Goal: Information Seeking & Learning: Check status

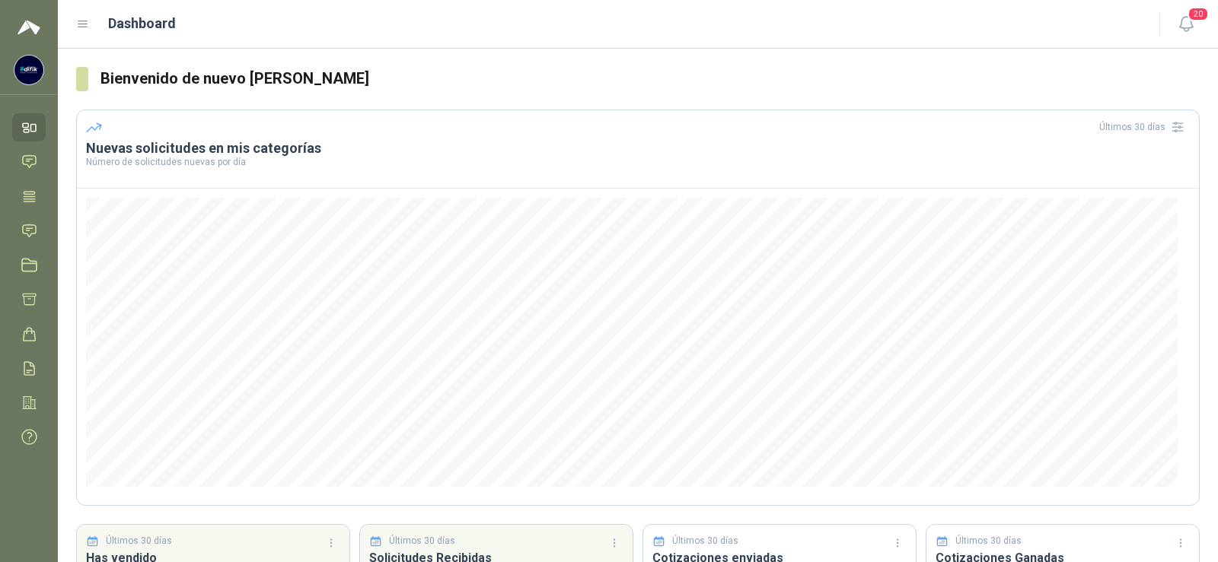
click at [26, 25] on img at bounding box center [29, 27] width 23 height 18
click at [23, 126] on icon at bounding box center [29, 127] width 16 height 16
click at [24, 68] on img at bounding box center [28, 70] width 29 height 29
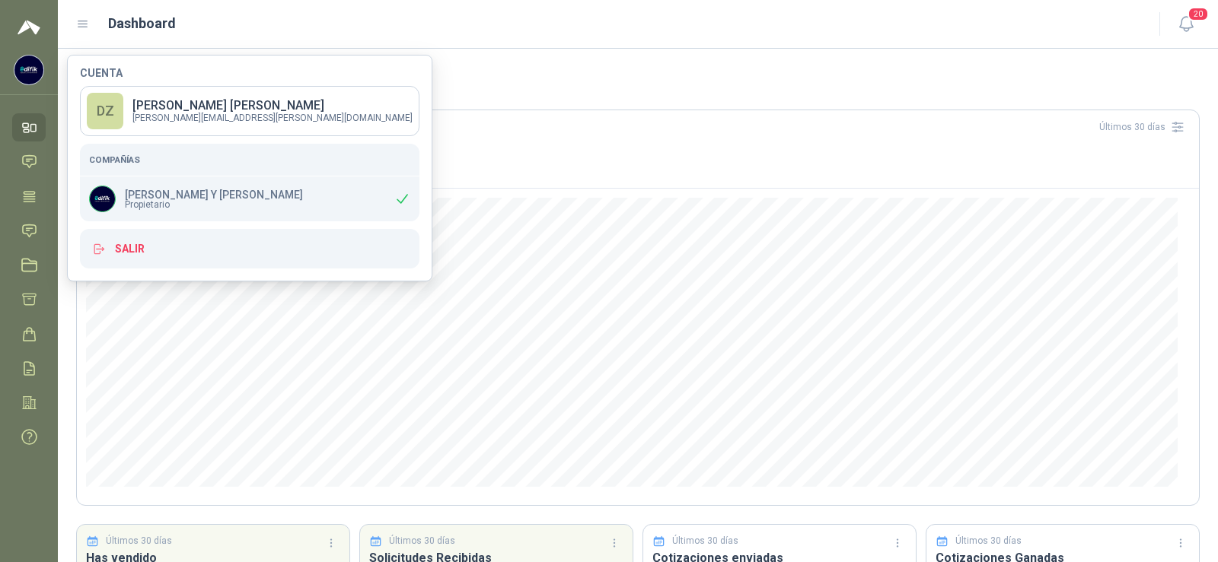
click at [95, 209] on img at bounding box center [102, 198] width 25 height 25
click at [97, 205] on img at bounding box center [102, 198] width 25 height 25
click at [32, 155] on icon at bounding box center [29, 162] width 16 height 16
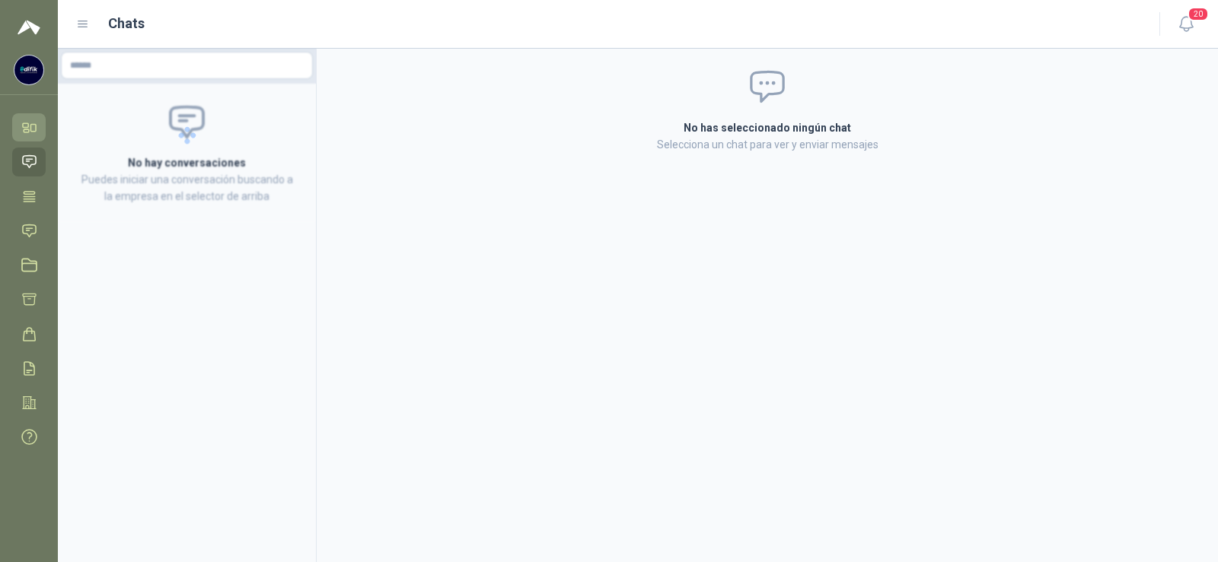
click at [33, 128] on icon at bounding box center [29, 127] width 16 height 16
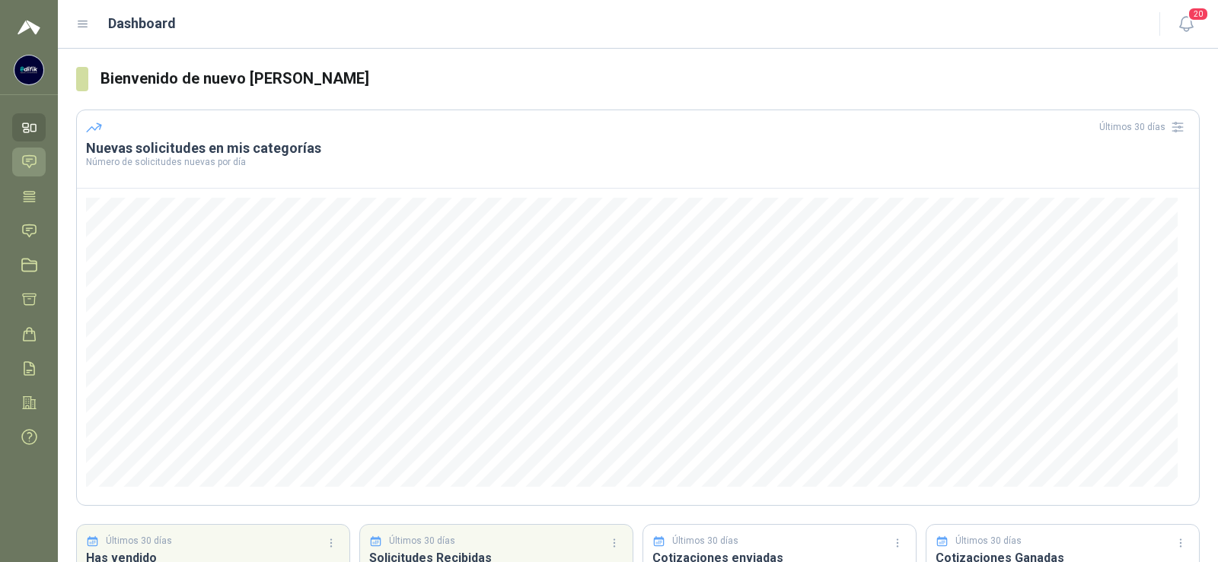
click at [30, 164] on icon at bounding box center [29, 162] width 16 height 16
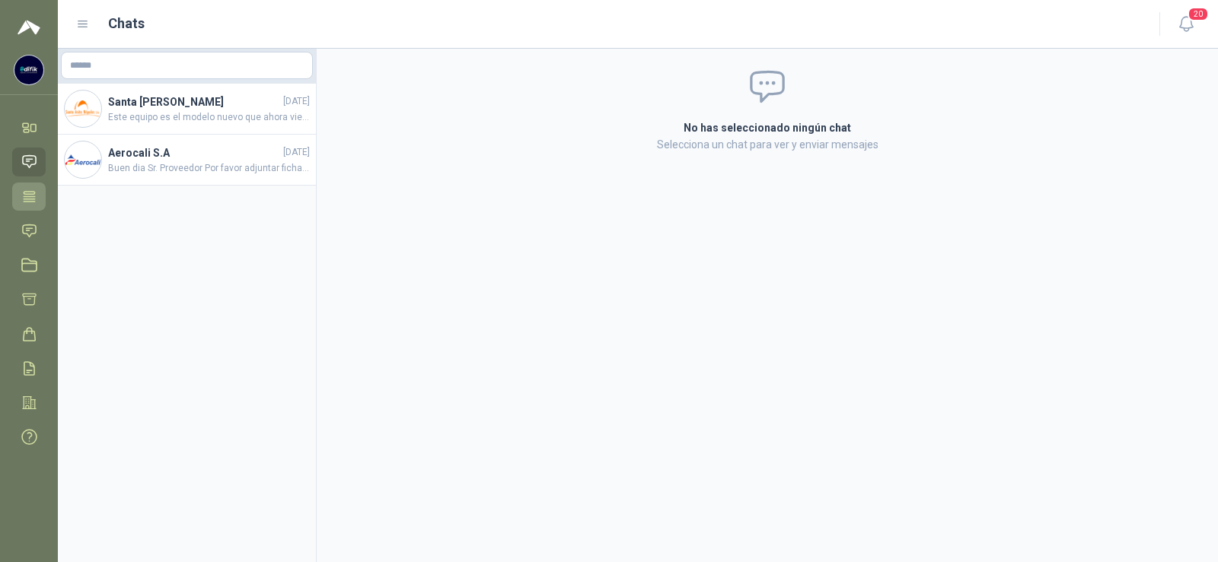
click at [33, 199] on icon at bounding box center [29, 196] width 11 height 10
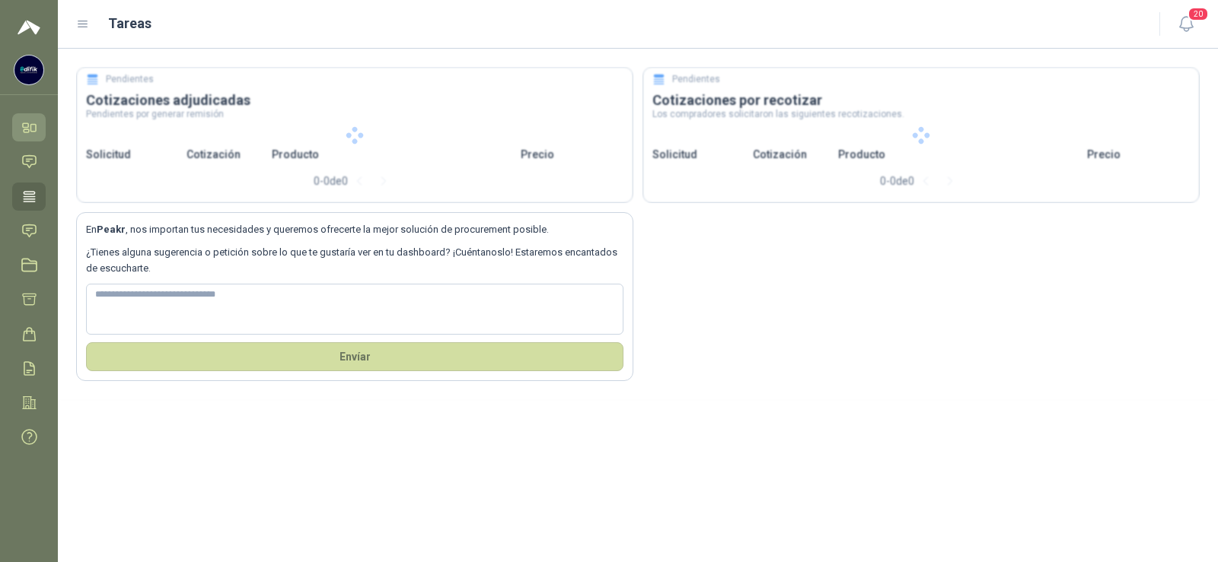
click at [24, 122] on icon at bounding box center [29, 127] width 16 height 16
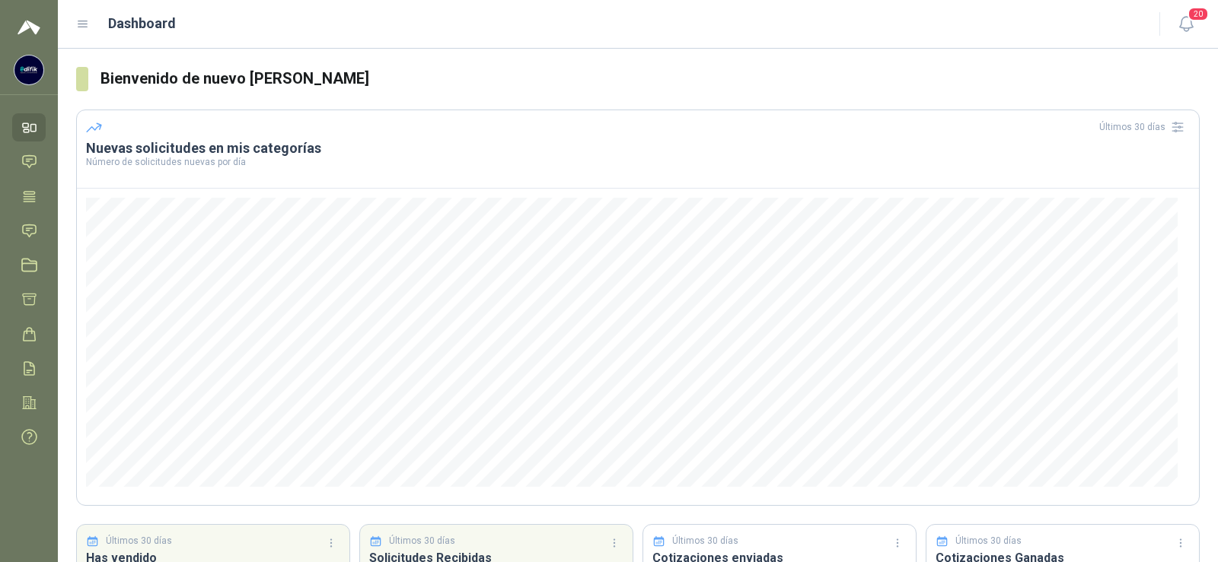
click at [84, 19] on icon at bounding box center [83, 25] width 14 height 14
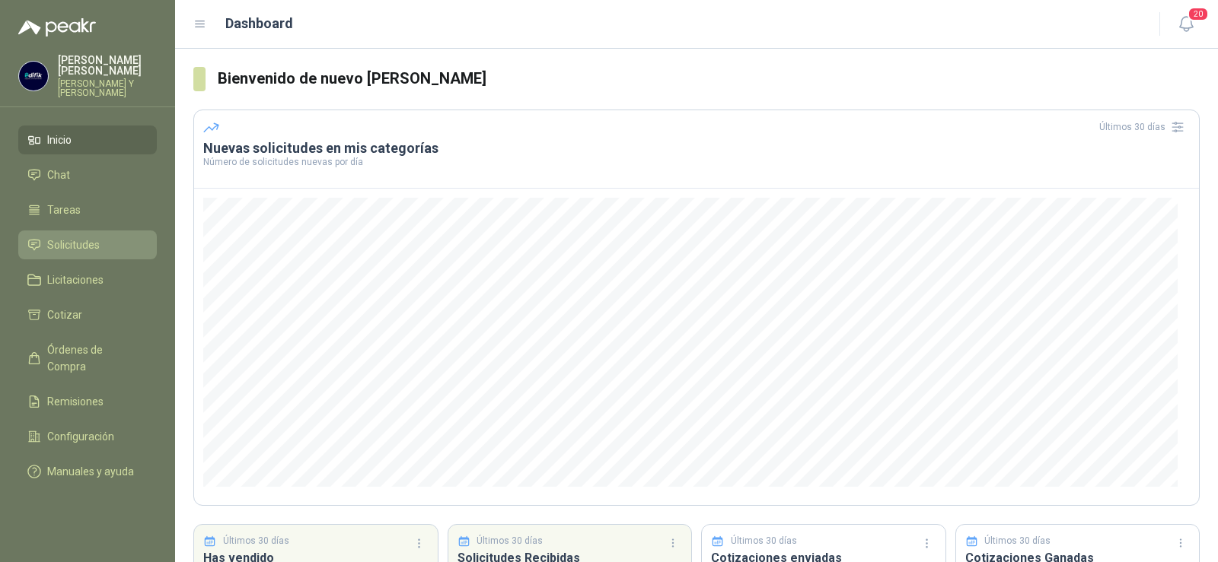
click at [80, 246] on span "Solicitudes" at bounding box center [73, 245] width 53 height 17
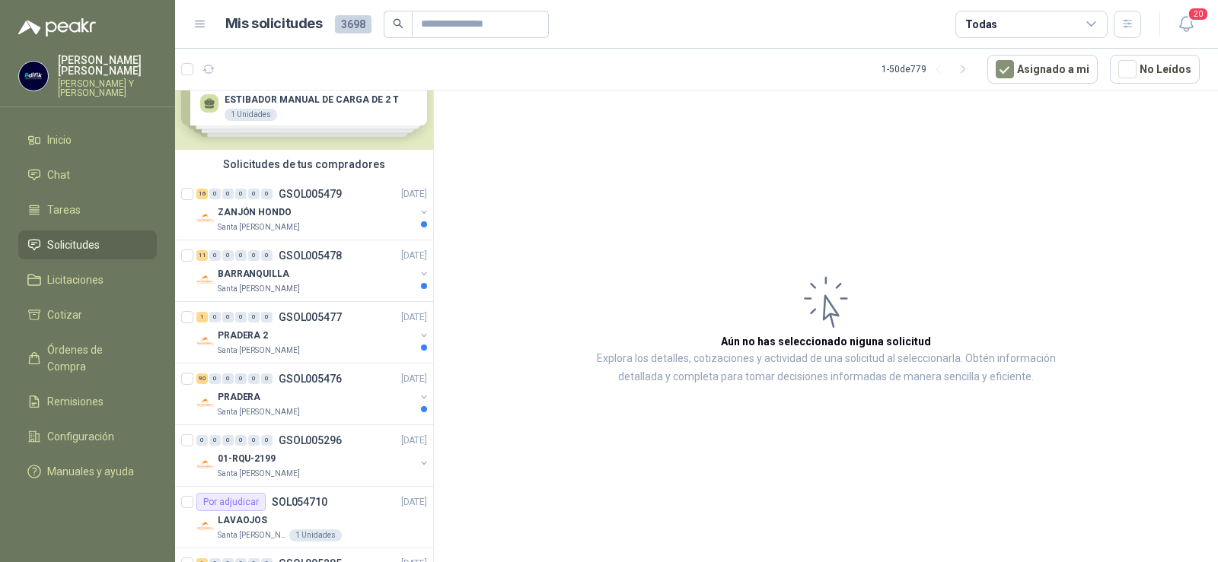
scroll to position [76, 0]
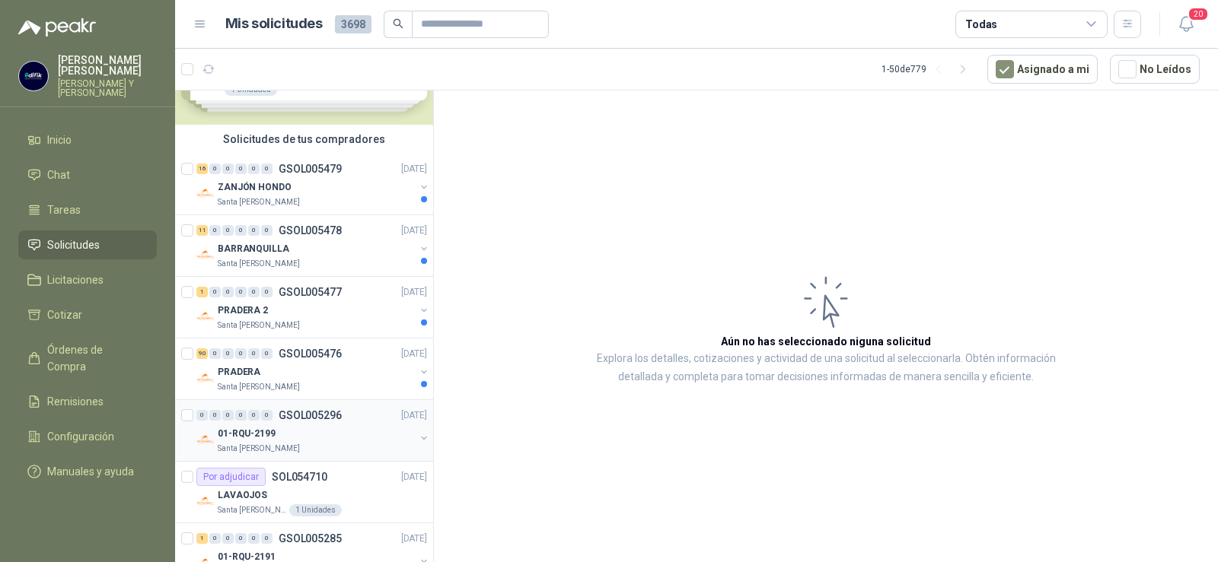
click at [295, 309] on p "GSOL005296" at bounding box center [310, 415] width 63 height 11
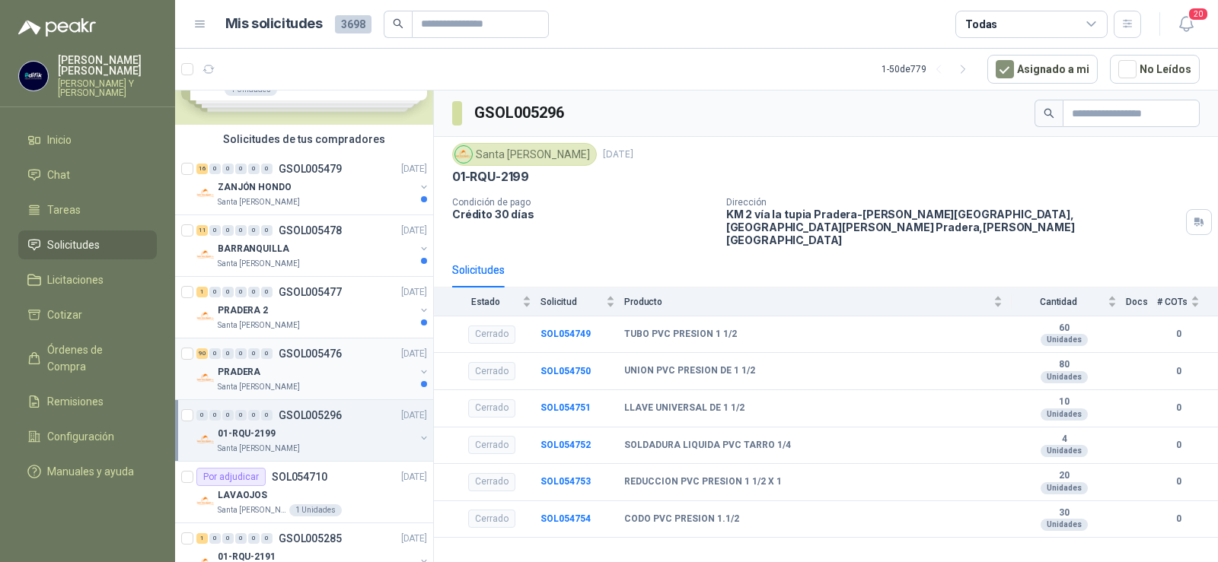
click at [313, 309] on p "GSOL005476" at bounding box center [310, 354] width 63 height 11
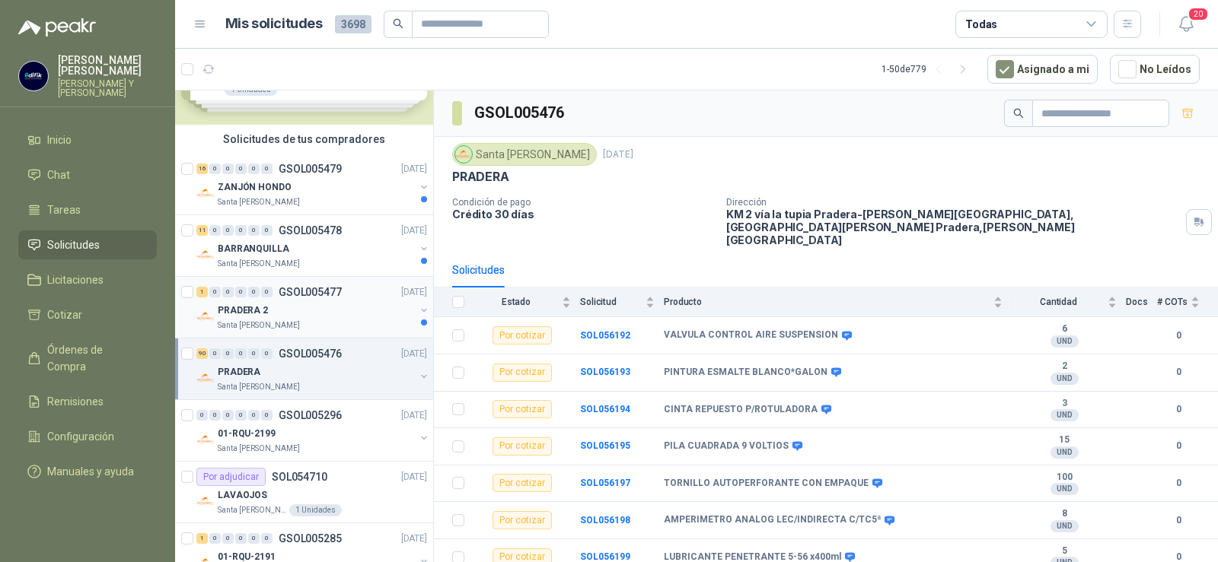
click at [307, 294] on p "GSOL005477" at bounding box center [310, 292] width 63 height 11
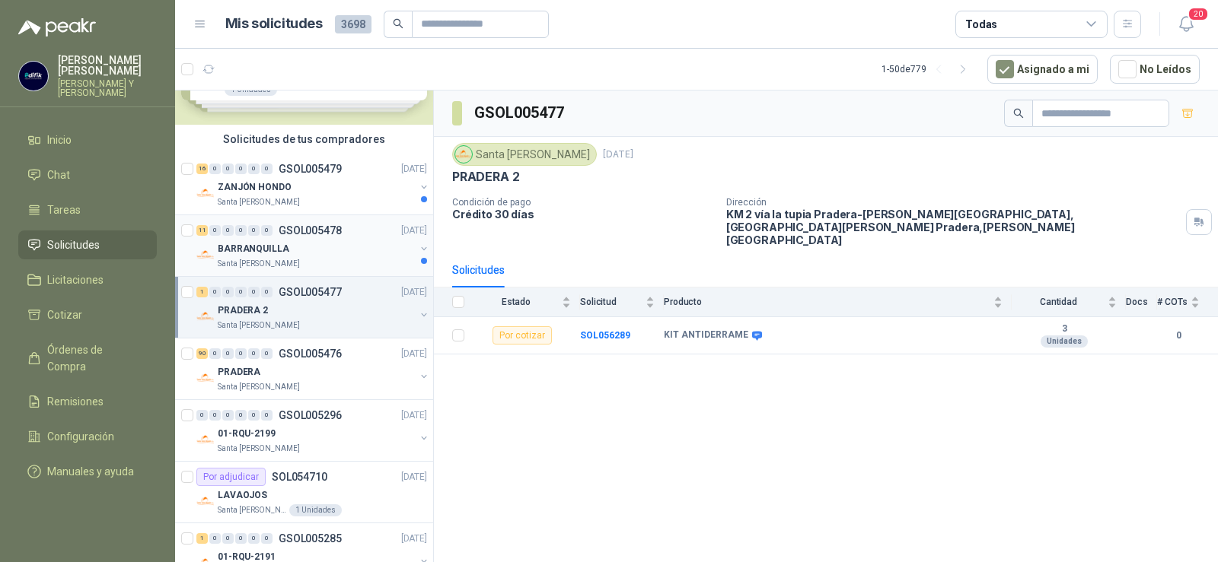
click at [309, 232] on p "GSOL005478" at bounding box center [310, 230] width 63 height 11
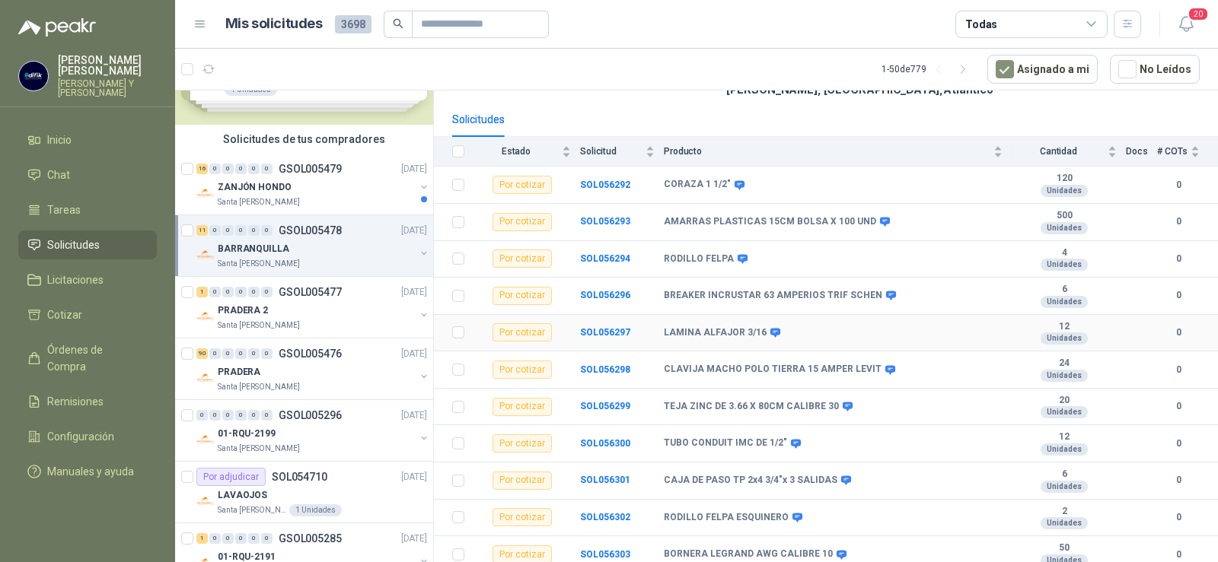
scroll to position [144, 0]
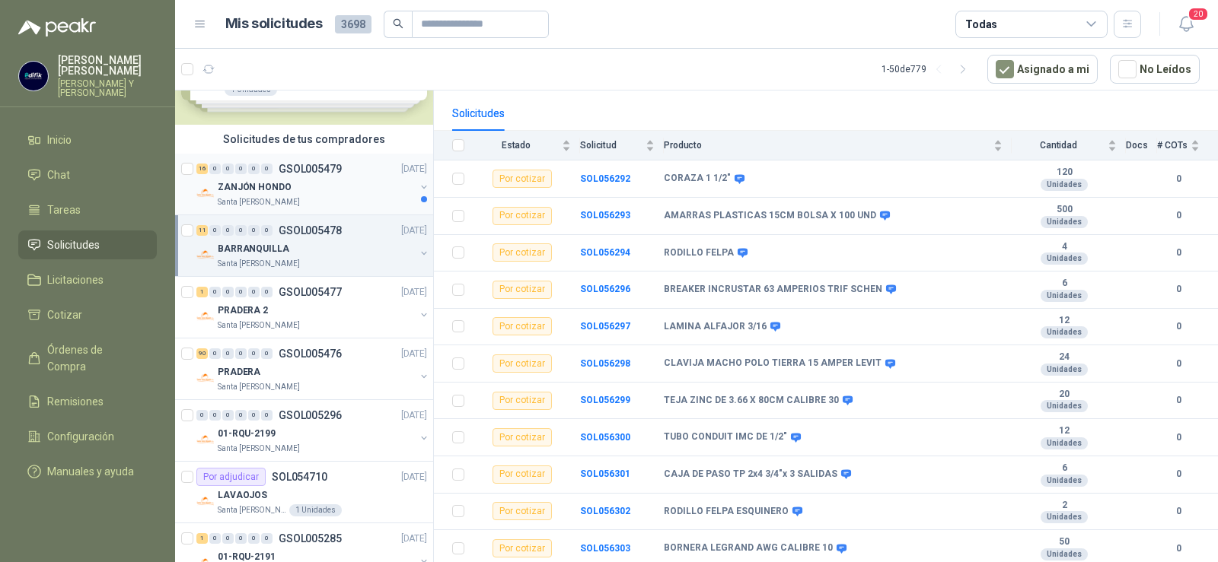
click at [332, 170] on p "GSOL005479" at bounding box center [310, 169] width 63 height 11
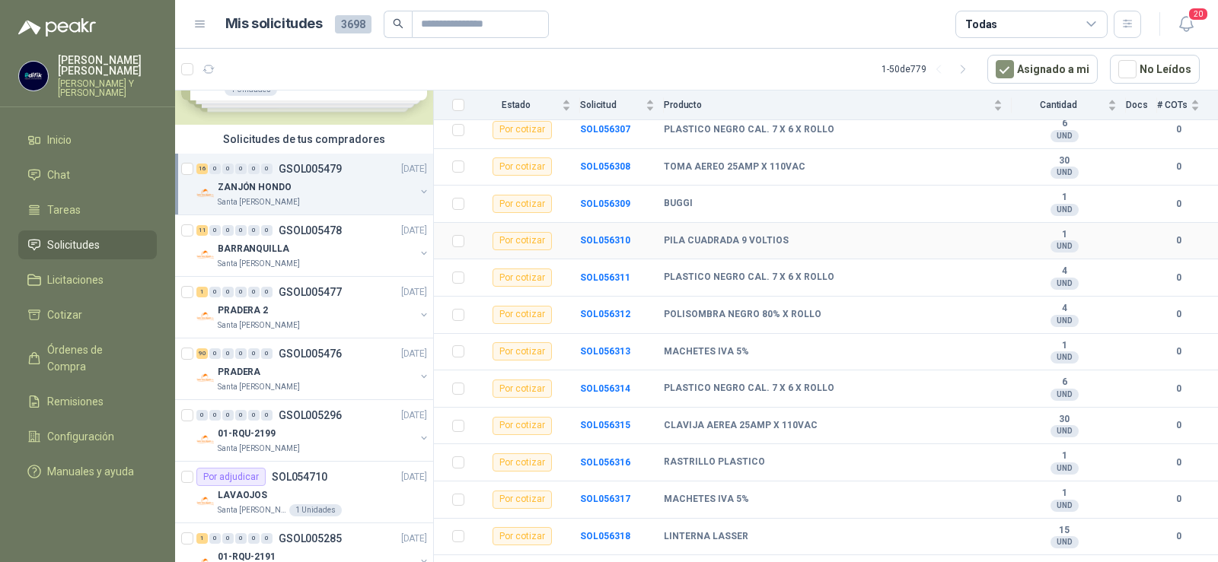
scroll to position [329, 0]
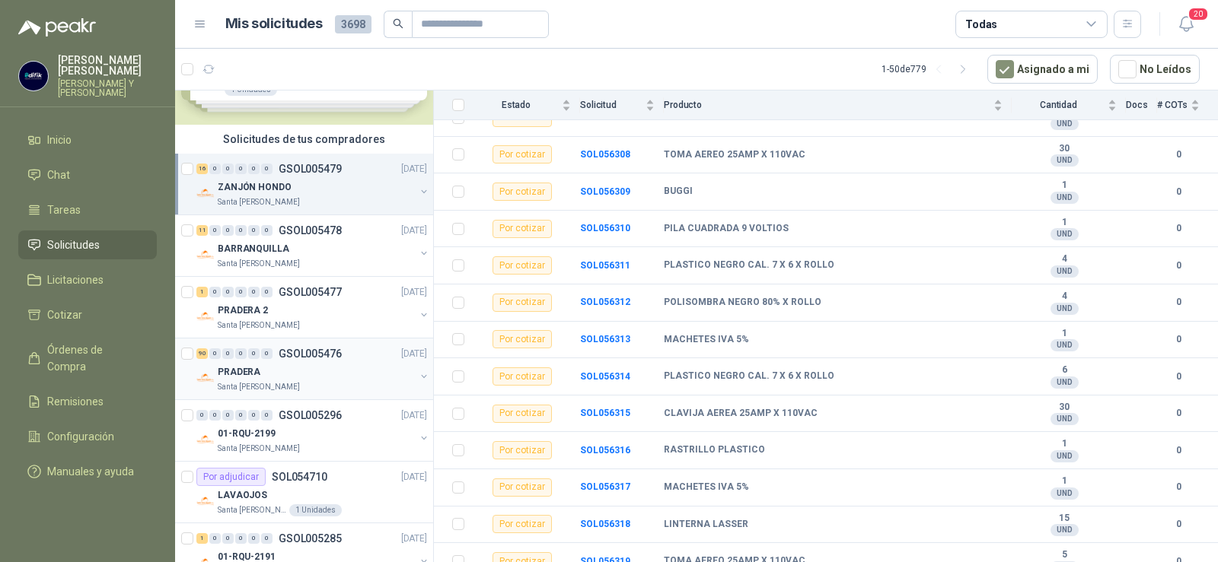
click at [304, 309] on p "GSOL005476" at bounding box center [310, 354] width 63 height 11
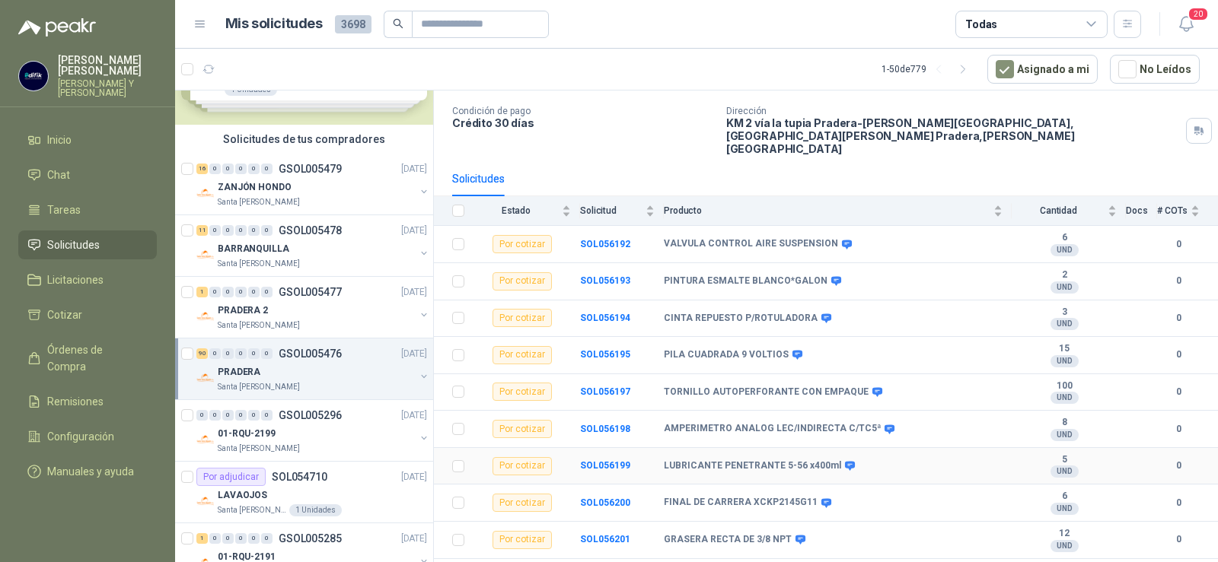
scroll to position [76, 0]
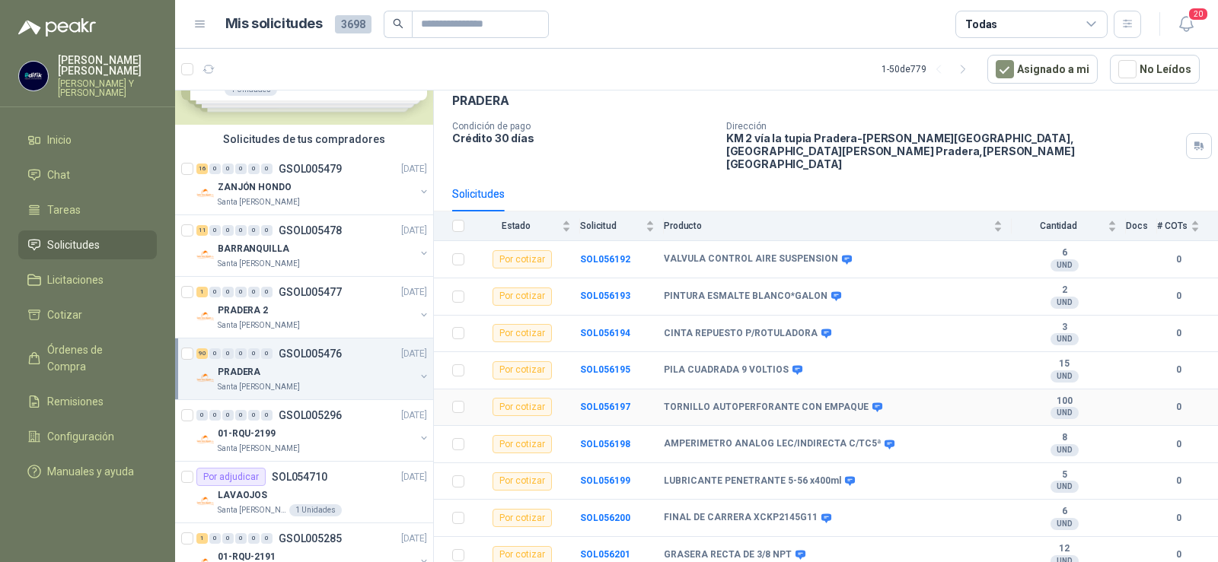
click at [702, 309] on b "TORNILLO AUTOPERFORANTE CON EMPAQUE" at bounding box center [766, 408] width 205 height 12
click at [604, 309] on b "SOL056197" at bounding box center [605, 407] width 50 height 11
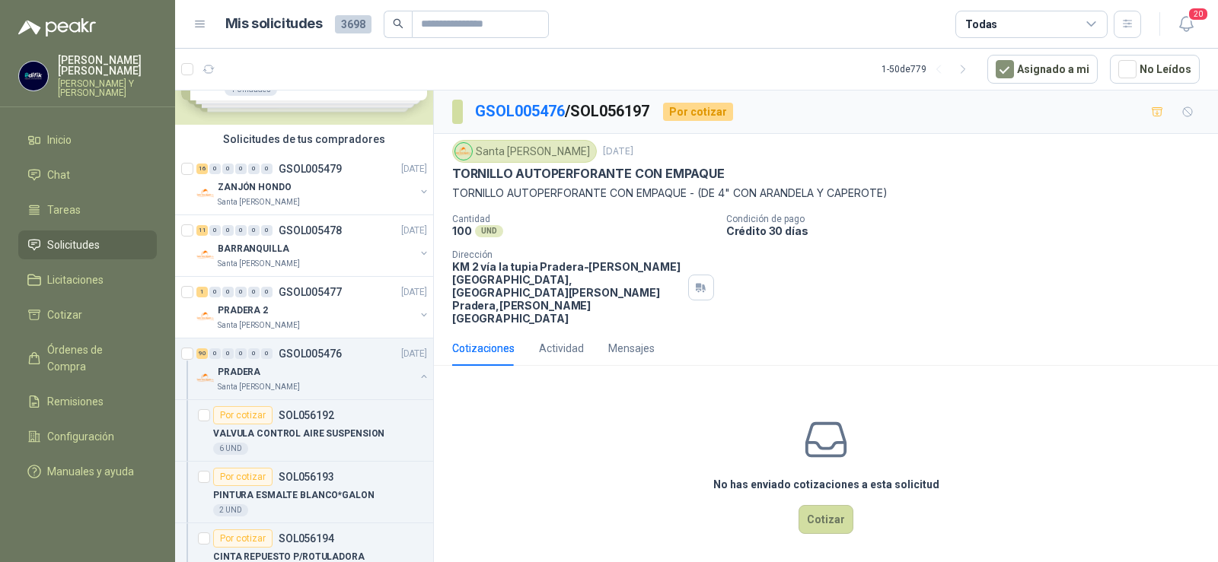
click at [655, 196] on p "TORNILLO AUTOPERFORANTE CON EMPAQUE - (DE 4" CON ARANDELA Y CAPEROTE)" at bounding box center [825, 193] width 747 height 17
click at [291, 293] on p "GSOL005477" at bounding box center [310, 292] width 63 height 11
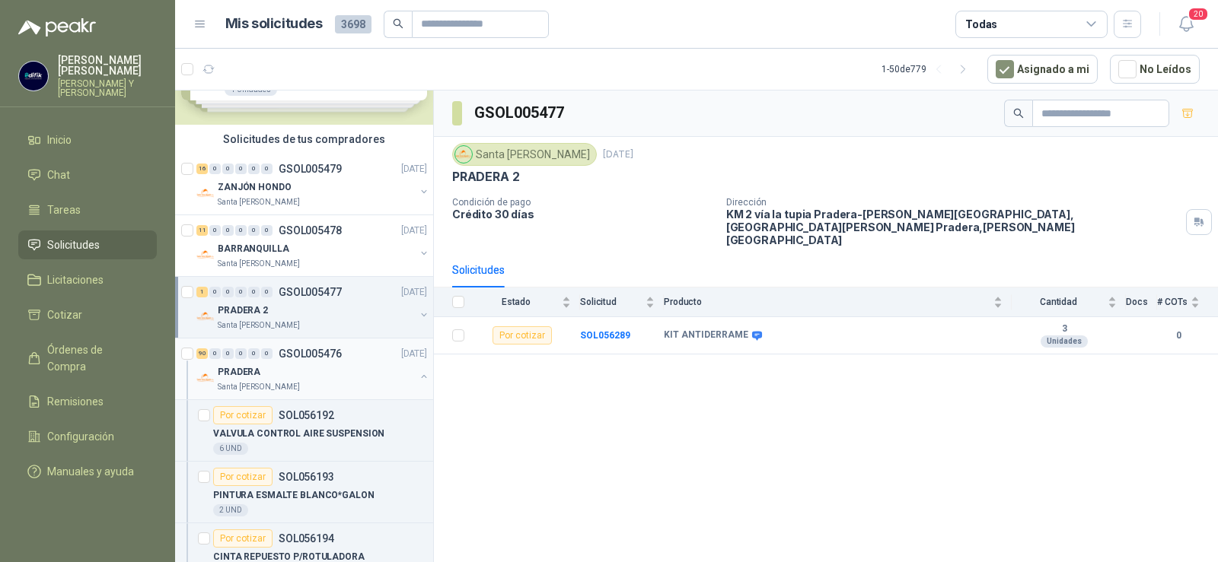
click at [307, 309] on p "GSOL005476" at bounding box center [310, 354] width 63 height 11
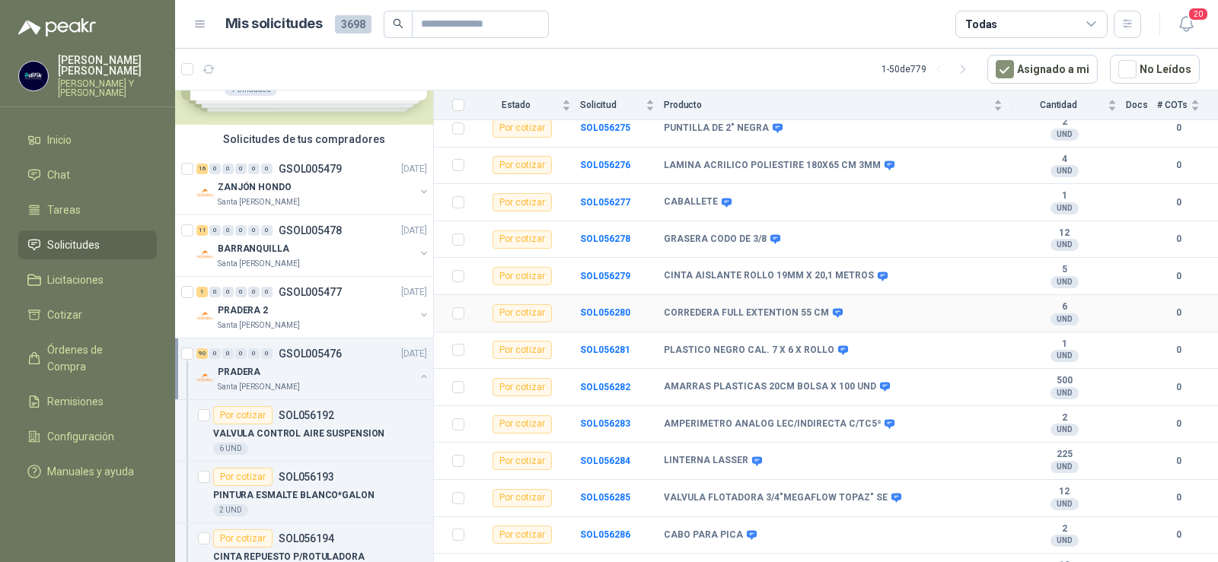
scroll to position [3055, 0]
